Goal: Check status

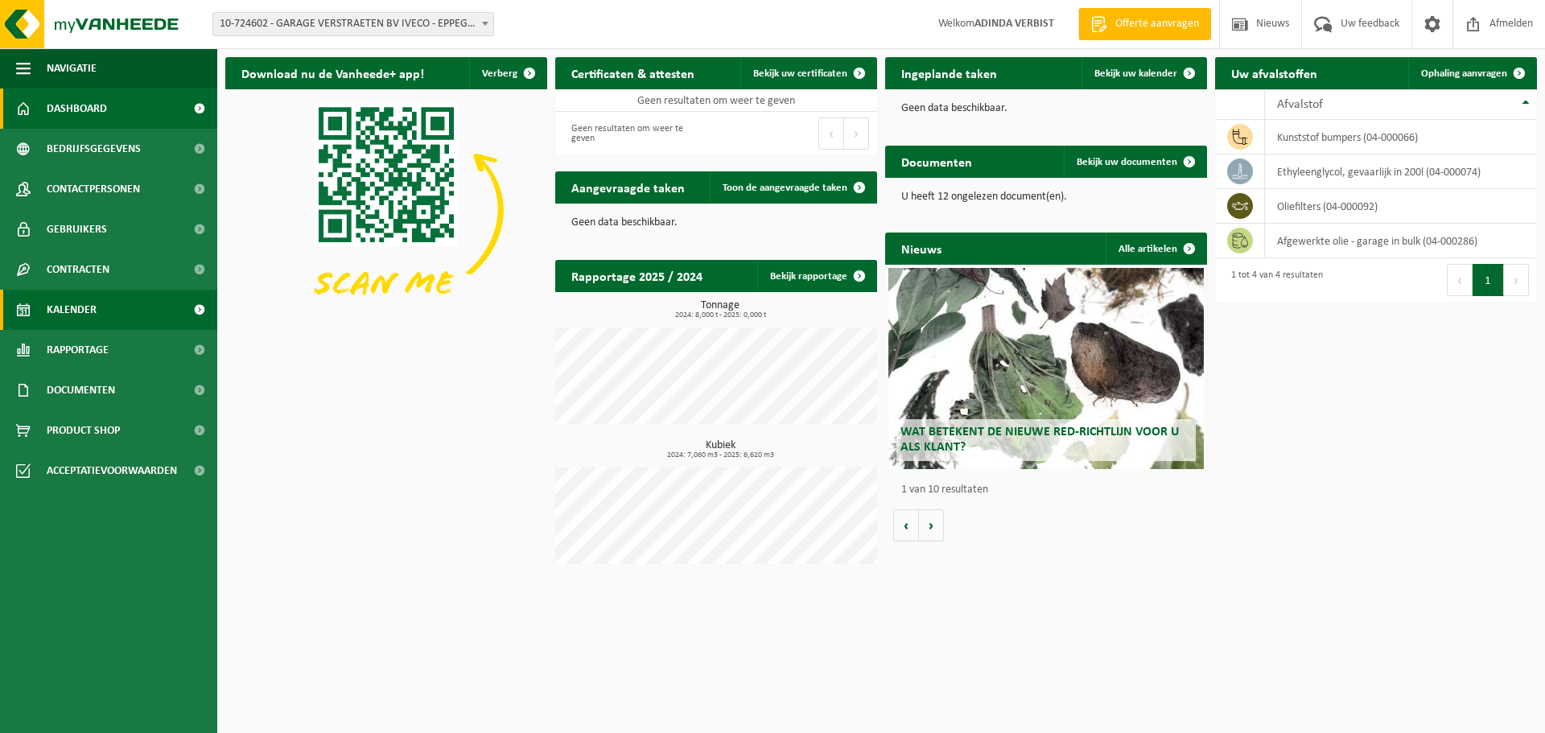
click at [68, 299] on span "Kalender" at bounding box center [72, 310] width 50 height 40
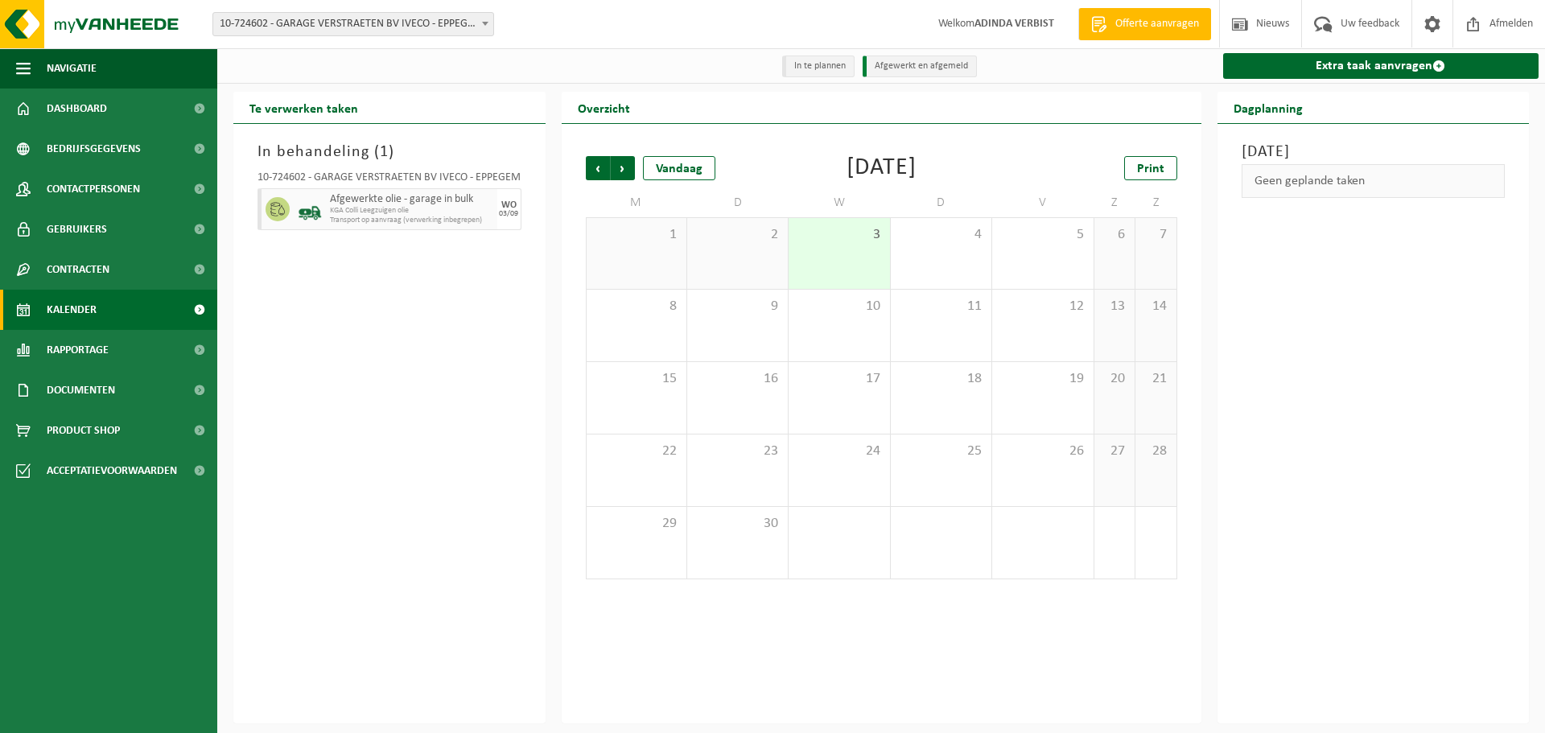
click at [373, 199] on span "Afgewerkte olie - garage in bulk" at bounding box center [411, 199] width 163 height 13
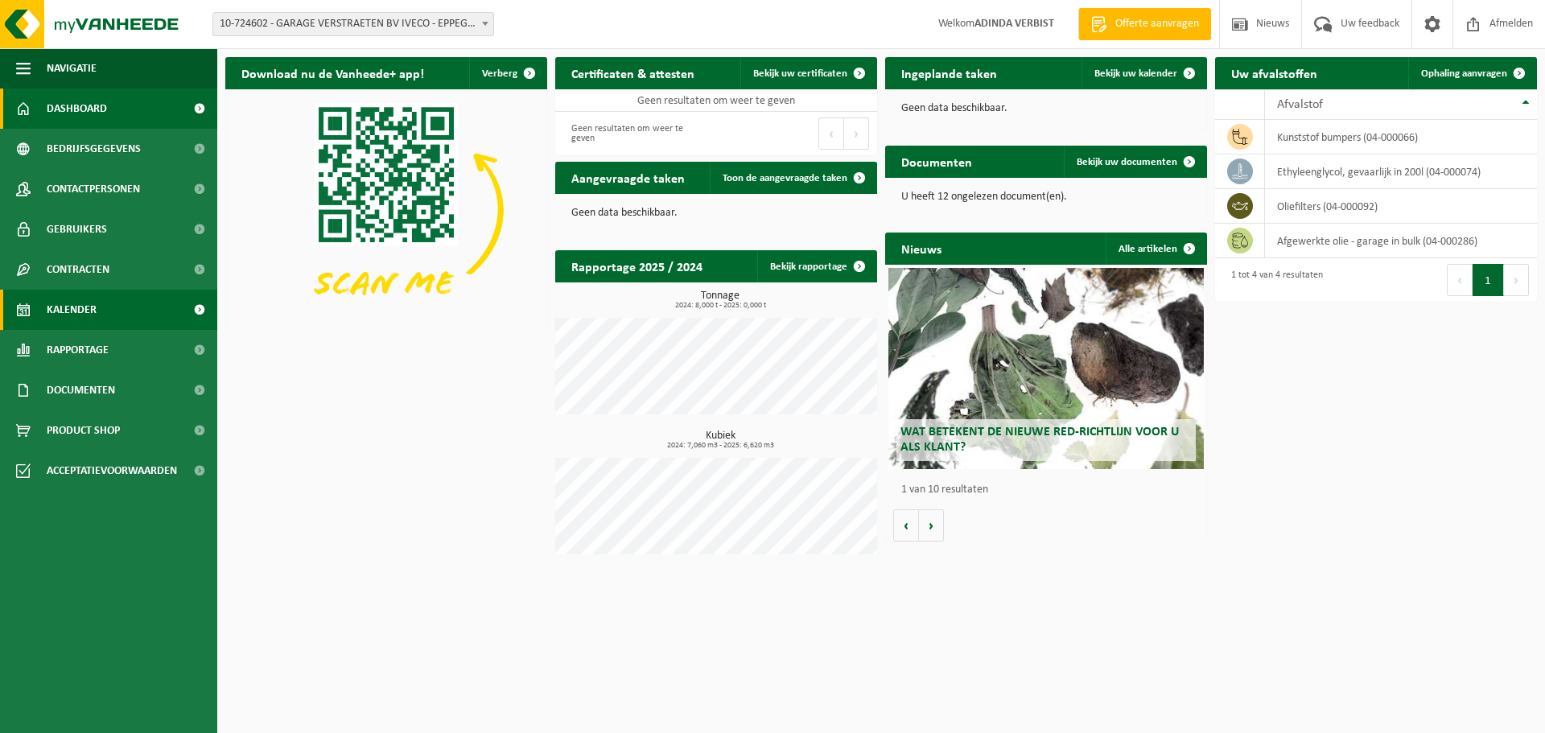
click at [64, 312] on span "Kalender" at bounding box center [72, 310] width 50 height 40
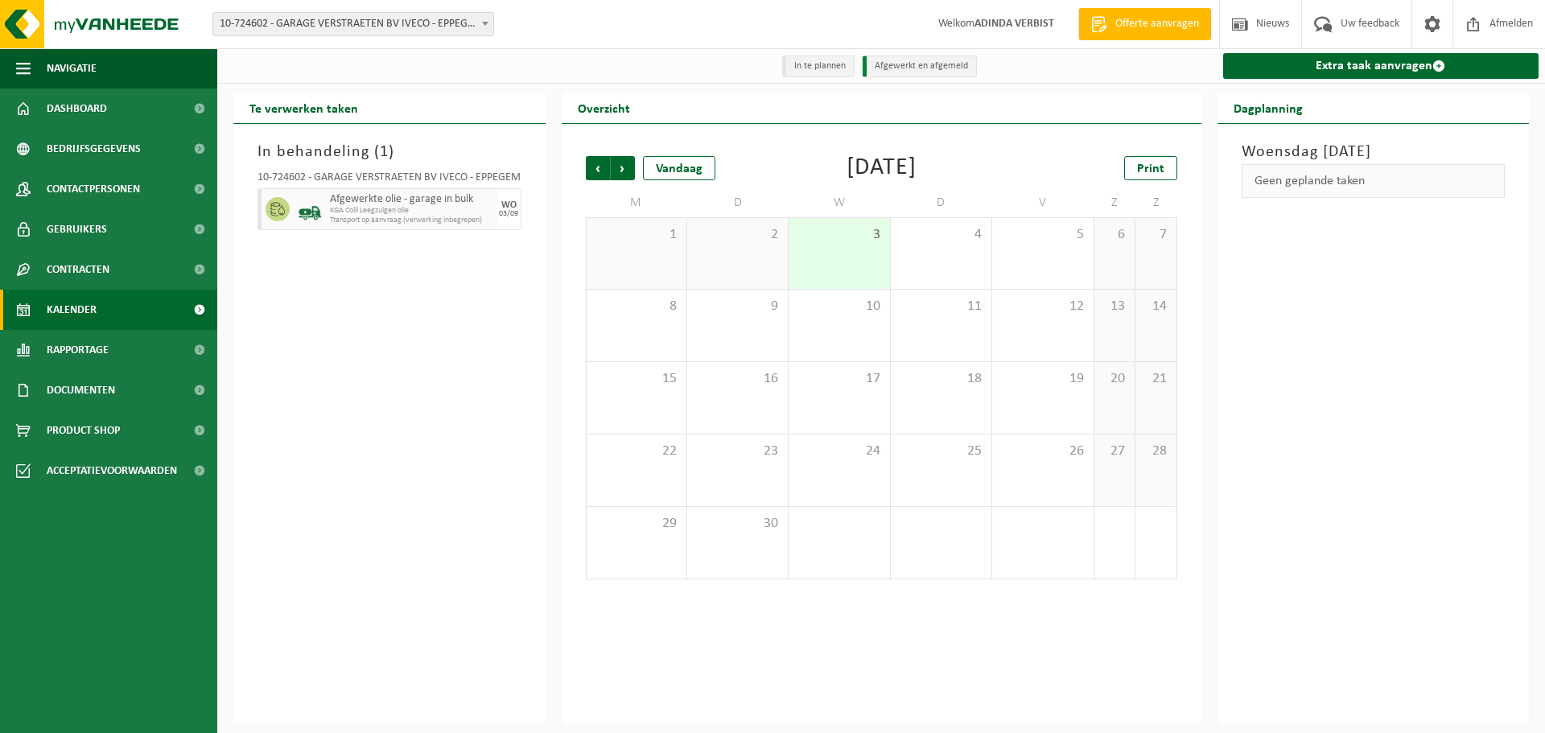
click at [380, 179] on div "10-724602 - GARAGE VERSTRAETEN BV IVECO - EPPEGEM" at bounding box center [389, 180] width 264 height 16
click at [380, 207] on span "KGA Colli Leegzuigen olie" at bounding box center [411, 211] width 163 height 10
click at [375, 225] on span "Transport op aanvraag (verwerking inbegrepen)" at bounding box center [411, 221] width 163 height 10
